Goal: Navigation & Orientation: Find specific page/section

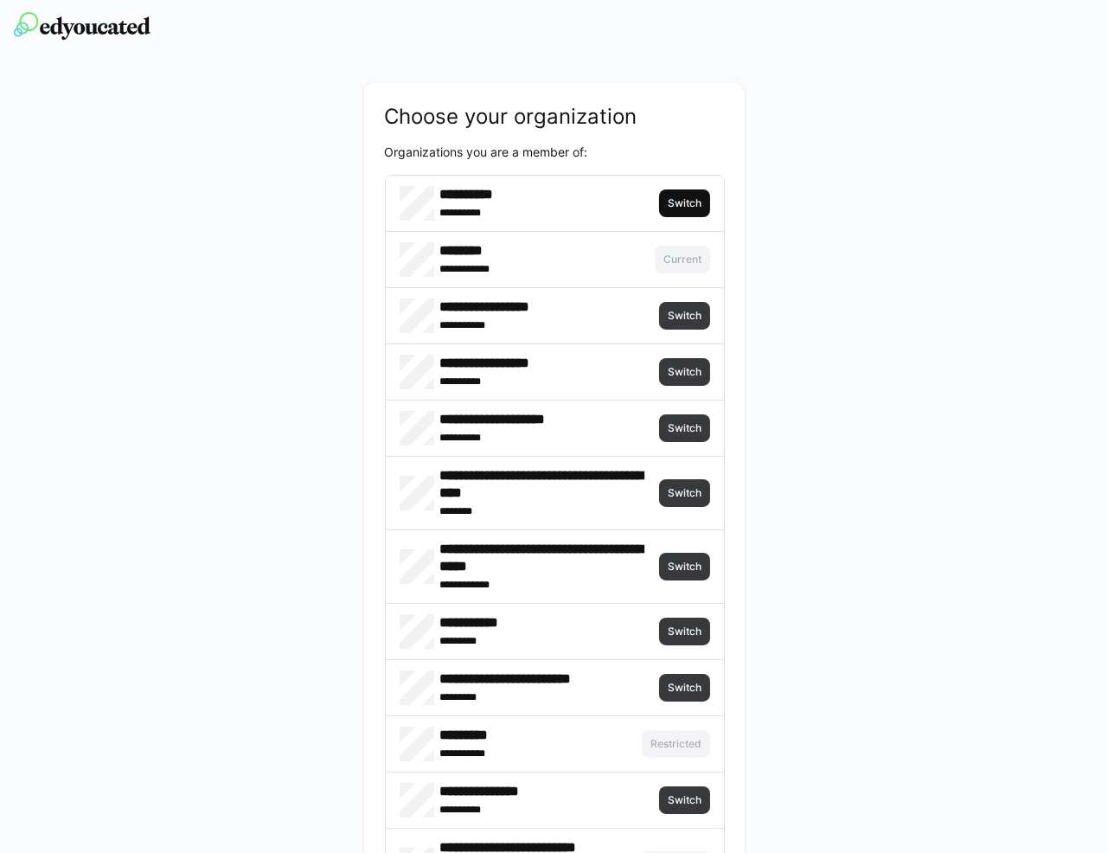
click at [693, 197] on span "Switch" at bounding box center [684, 203] width 37 height 14
